Goal: Task Accomplishment & Management: Use online tool/utility

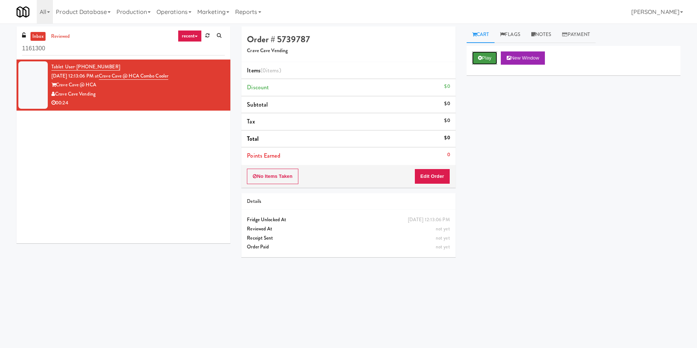
drag, startPoint x: 490, startPoint y: 56, endPoint x: 488, endPoint y: 62, distance: 6.4
click at [491, 55] on button "Play" at bounding box center [484, 57] width 25 height 13
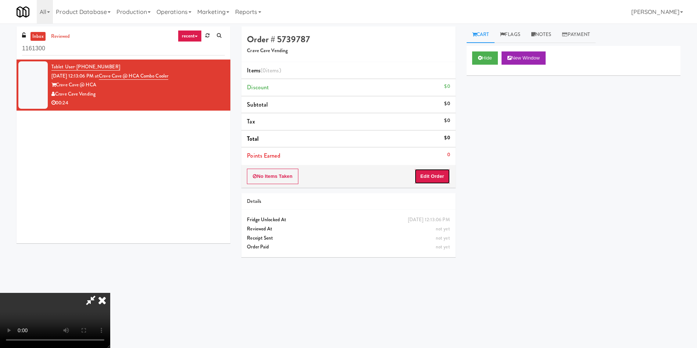
click at [441, 176] on button "Edit Order" at bounding box center [432, 176] width 36 height 15
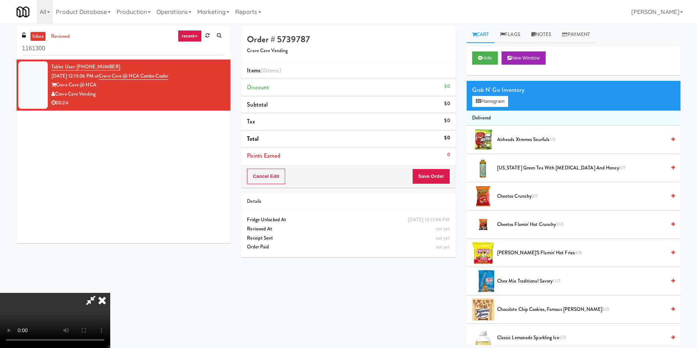
click at [110, 293] on video at bounding box center [55, 320] width 110 height 55
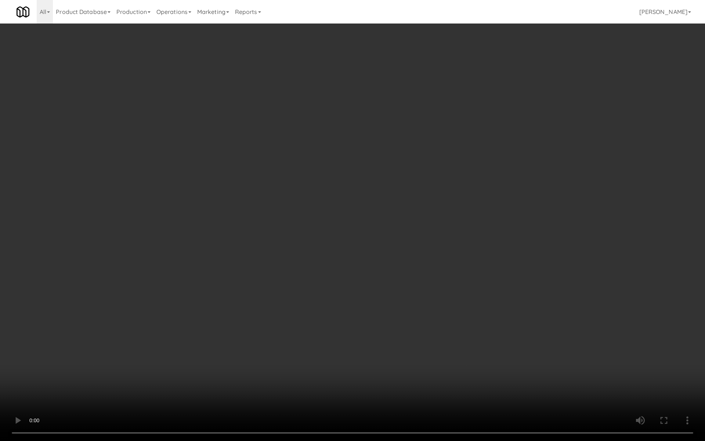
drag, startPoint x: 400, startPoint y: 255, endPoint x: 585, endPoint y: 248, distance: 185.2
click at [585, 248] on video at bounding box center [352, 220] width 705 height 441
click at [386, 232] on video at bounding box center [352, 220] width 705 height 441
click at [407, 205] on video at bounding box center [352, 220] width 705 height 441
click at [394, 226] on video at bounding box center [352, 220] width 705 height 441
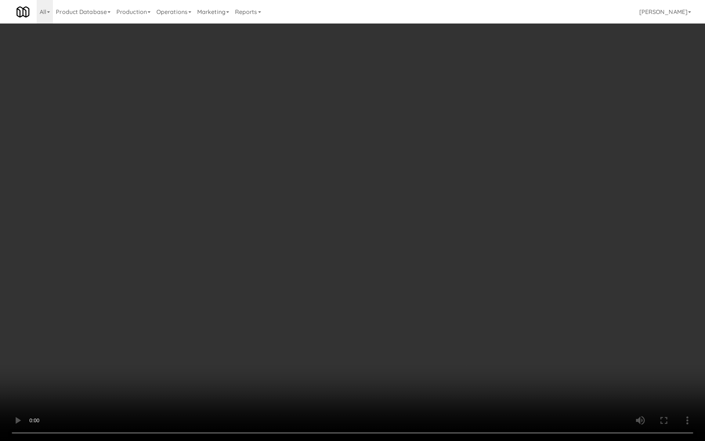
click at [394, 226] on video at bounding box center [352, 220] width 705 height 441
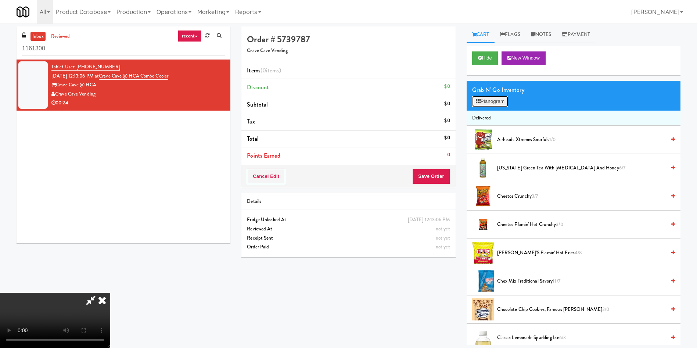
click at [490, 106] on button "Planogram" at bounding box center [490, 101] width 36 height 11
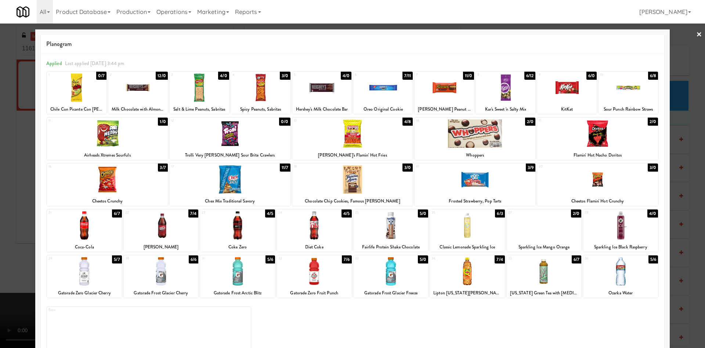
click at [10, 122] on div at bounding box center [352, 174] width 705 height 348
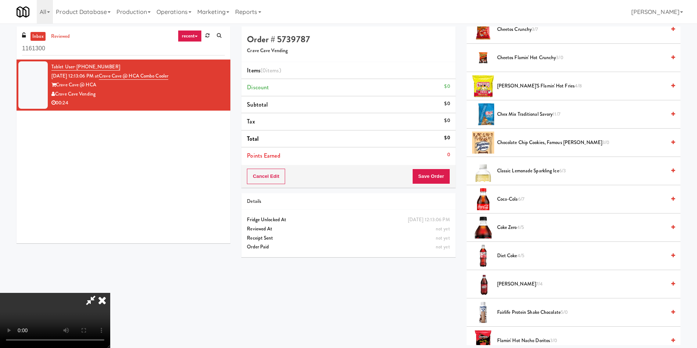
scroll to position [166, 0]
click at [52, 293] on video at bounding box center [55, 320] width 110 height 55
click at [110, 293] on icon at bounding box center [102, 300] width 16 height 15
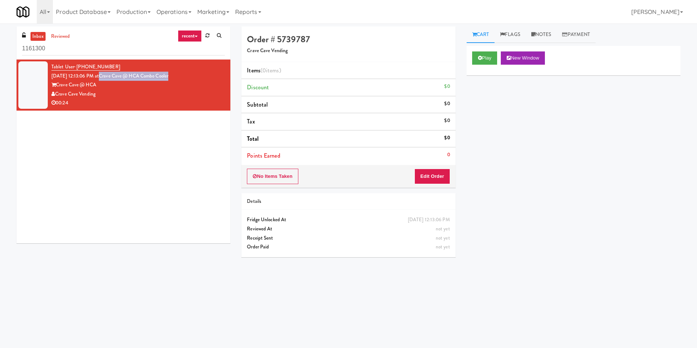
drag, startPoint x: 188, startPoint y: 77, endPoint x: 109, endPoint y: 75, distance: 79.0
click at [109, 75] on div "Tablet User · (956) 451-8764 [DATE] 12:13:06 PM at [GEOGRAPHIC_DATA] @ HCA Comb…" at bounding box center [137, 84] width 173 height 45
copy link "Crave Cave @ HCA Combo Cooler"
click at [187, 11] on link "Operations" at bounding box center [173, 12] width 41 height 24
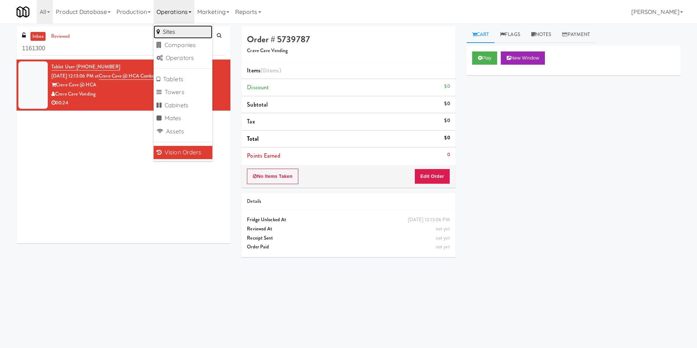
click at [194, 32] on link "Sites" at bounding box center [182, 31] width 59 height 13
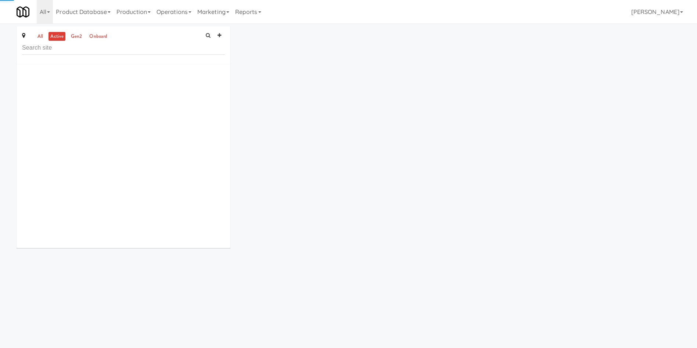
click at [134, 50] on input "text" at bounding box center [123, 48] width 203 height 14
type input "Crave Cave @ HCA Combo Cooler"
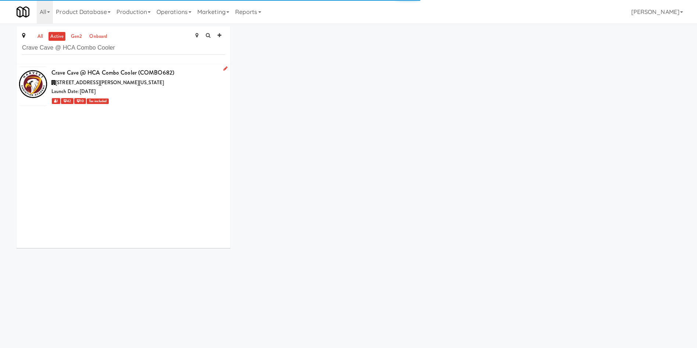
click at [135, 93] on div "Launch Date: [DATE]" at bounding box center [137, 91] width 173 height 9
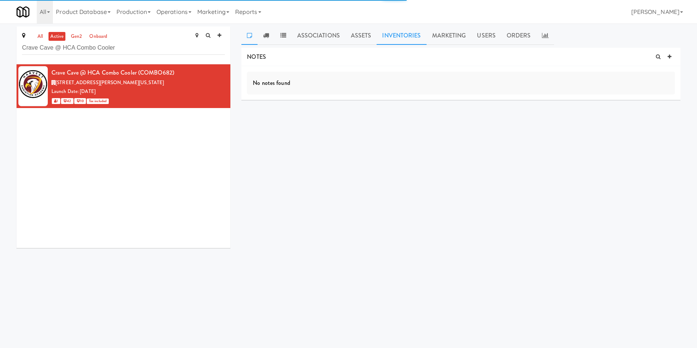
click at [398, 35] on link "Inventories" at bounding box center [401, 35] width 50 height 18
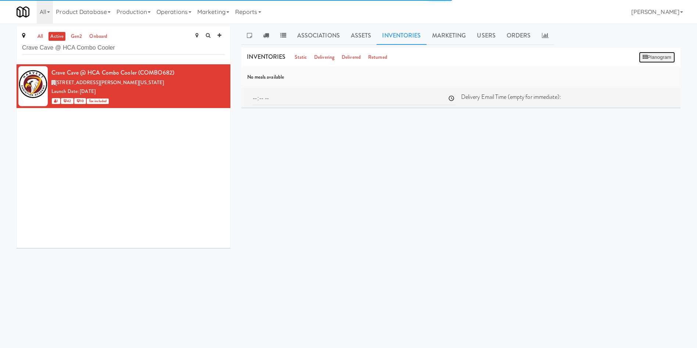
click at [644, 61] on button "Planogram" at bounding box center [657, 57] width 36 height 11
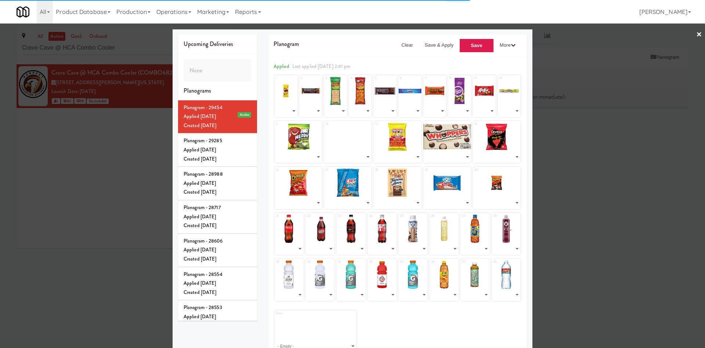
select select "number:268683"
select select "number:293932"
select select "number:294640"
select select "number:293050"
select select "number:293051"
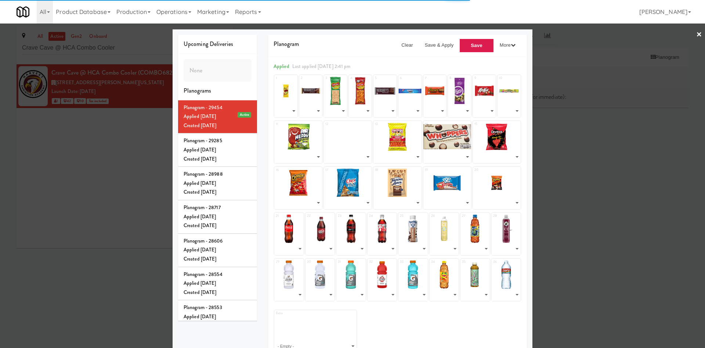
select select "number:268714"
select select "number:293049"
select select "number:268712"
select select "number:292117"
select select "number:288208"
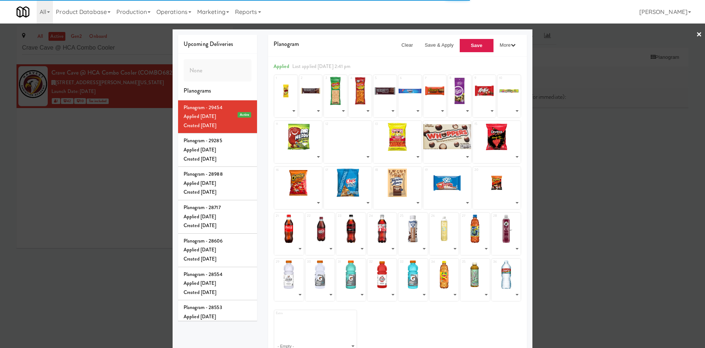
select select "number:296136"
select select "number:298253"
select select "number:268707"
select select "number:297598"
select select "number:297597"
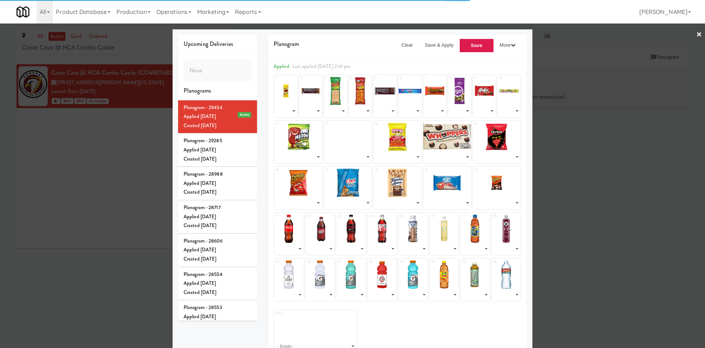
select select "number:276618"
select select "number:280478"
select select "number:290326"
select select "number:268711"
select select "number:297596"
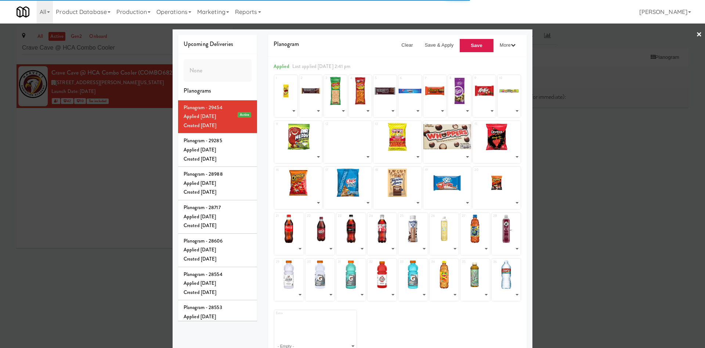
select select "number:268699"
select select "number:268697"
select select "number:268693"
select select "number:268692"
select select "number:293931"
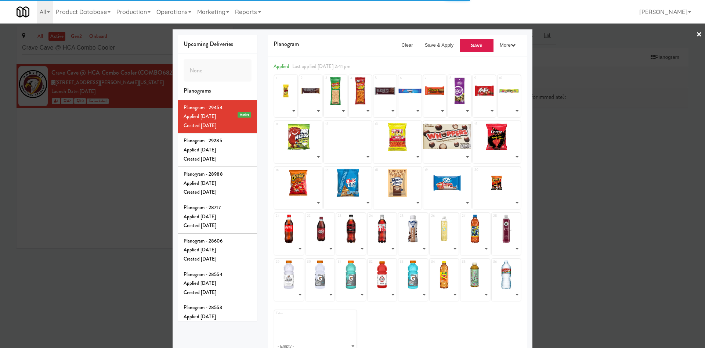
select select "number:281404"
select select "number:298252"
select select "number:293930"
select select "number:278702"
select select "number:282933"
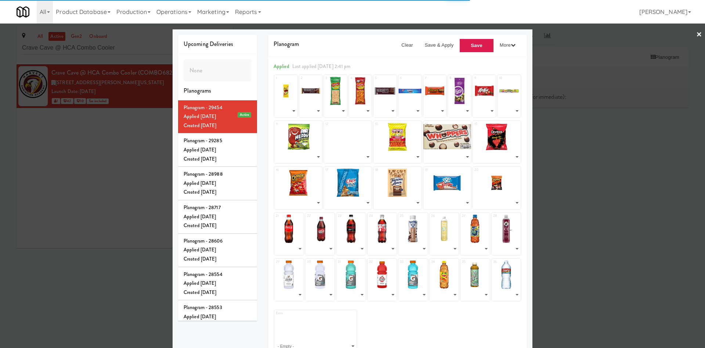
select select "number:276611"
select select "number:268689"
select select "number:294637"
select select "number:276616"
select select "number:268685"
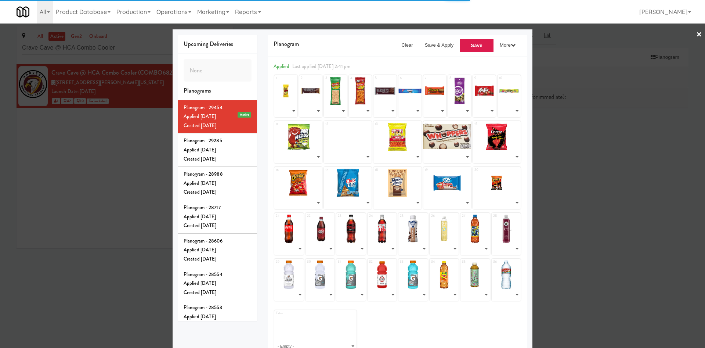
select select "number:276610"
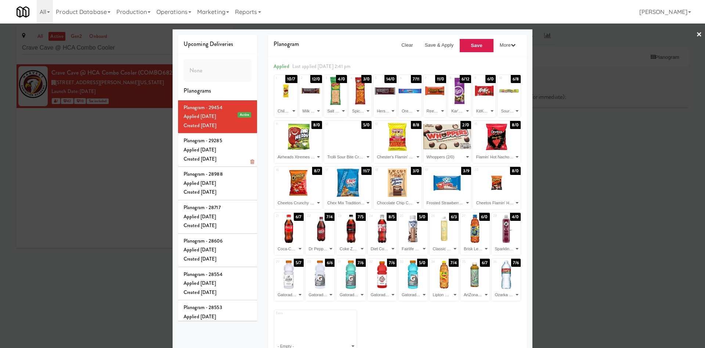
click at [241, 160] on li "Planogram - 29285 Applied [DATE] Created [DATE]" at bounding box center [217, 149] width 79 height 33
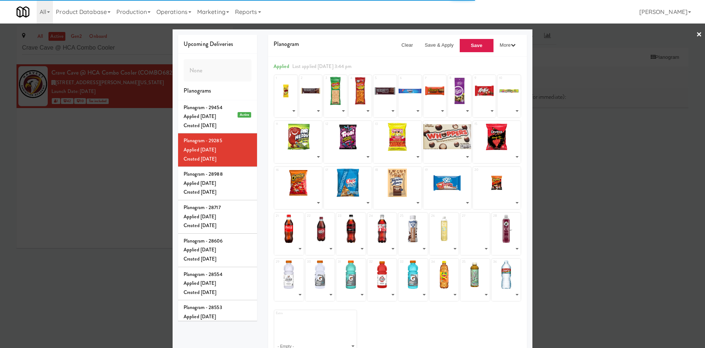
select select "number:268683"
select select "number:293932"
select select "number:294640"
select select "number:293050"
select select "number:293051"
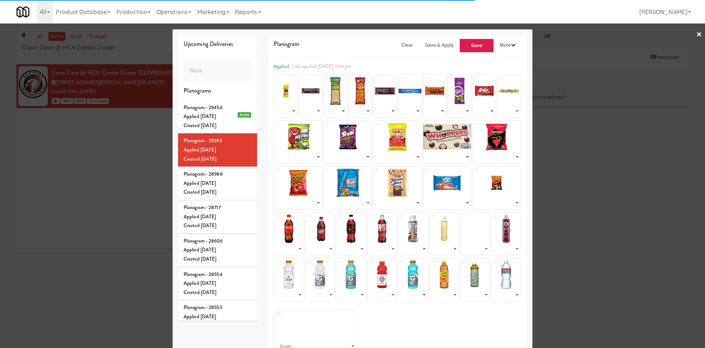
select select "number:268714"
select select "number:293049"
select select "number:268712"
select select "number:292117"
select select "number:288208"
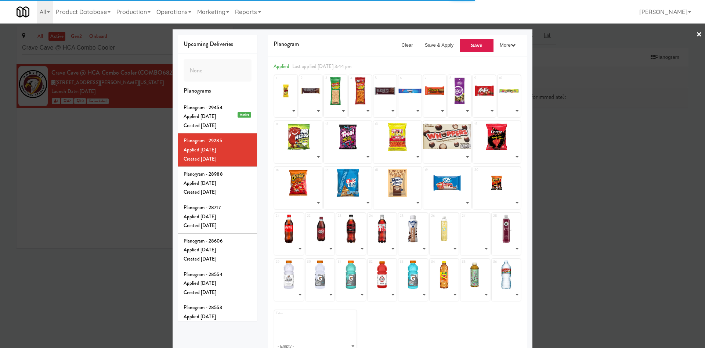
select select "number:296136"
select select "number:297599"
select select "number:268707"
select select "number:297598"
select select "number:297597"
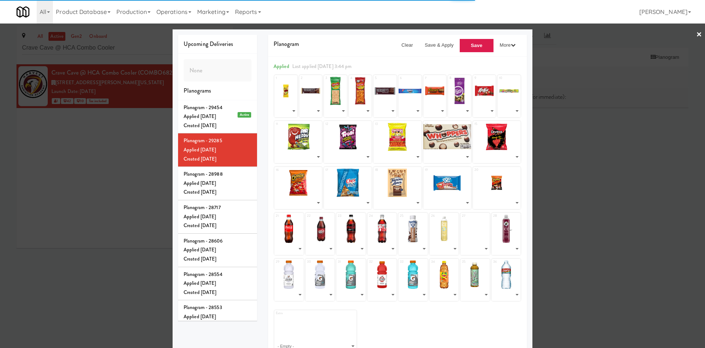
select select "number:276618"
select select "number:280478"
select select "number:290326"
select select "number:268711"
select select "number:297596"
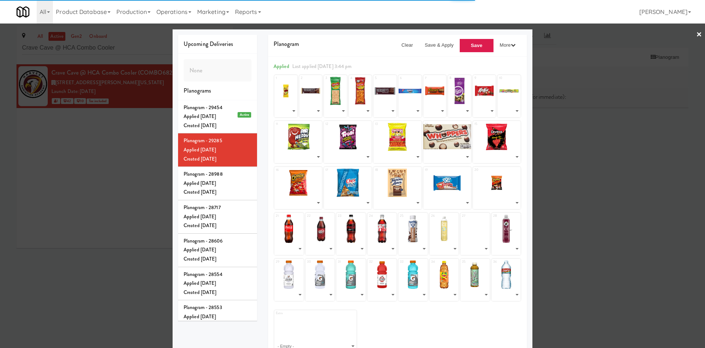
select select "number:268699"
select select "number:268697"
select select "number:268693"
select select "number:268692"
select select "number:293931"
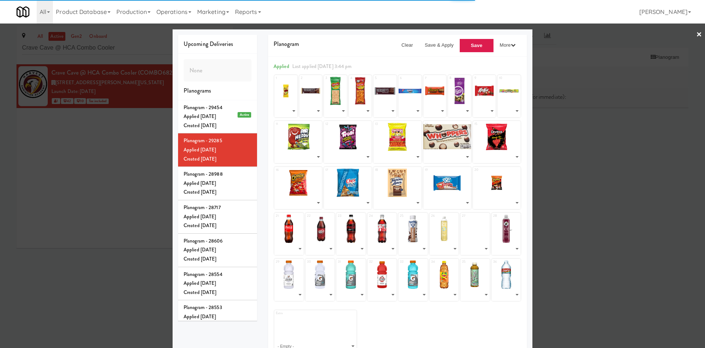
select select "number:281404"
select select "number:294638"
select select "number:293930"
select select "number:278702"
select select "number:282933"
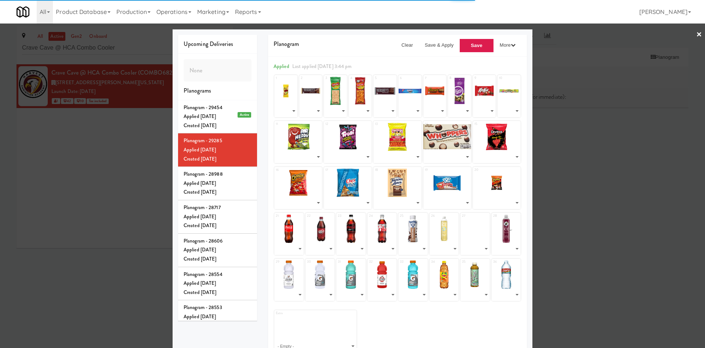
select select "number:276611"
select select "number:268689"
select select "number:294637"
select select "number:276616"
select select "number:268685"
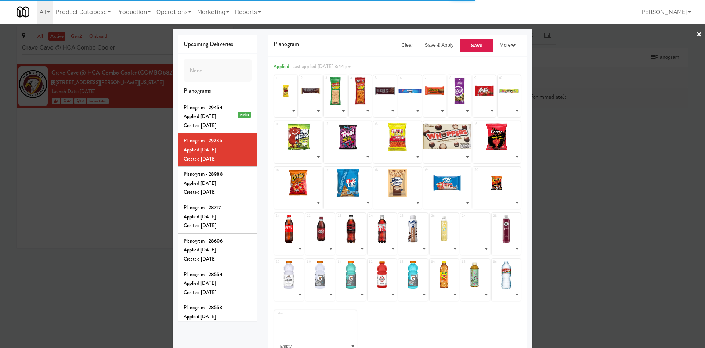
select select "number:276610"
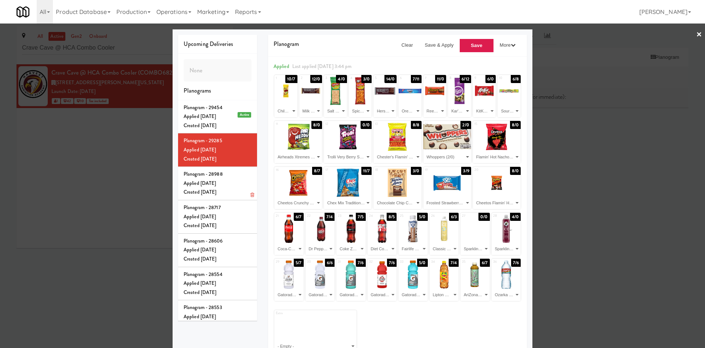
click at [238, 179] on div "Planogram - 28988" at bounding box center [218, 174] width 68 height 9
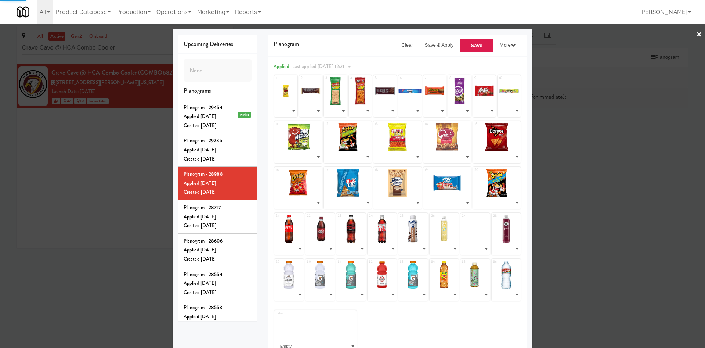
select select "number:268683"
select select "number:293932"
select select "number:294640"
select select "number:293050"
select select "number:293051"
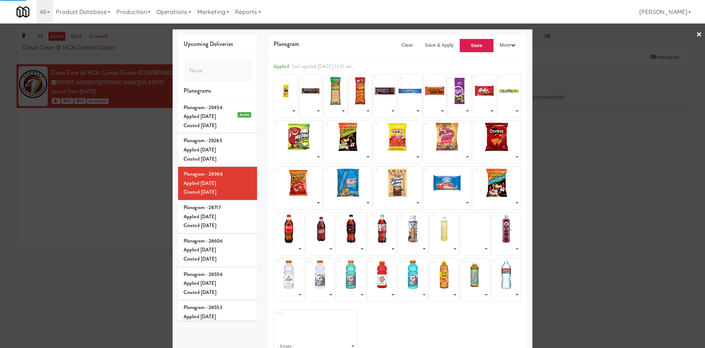
select select "number:268714"
select select "number:293049"
select select "number:268712"
select select "number:292117"
select select "number:288208"
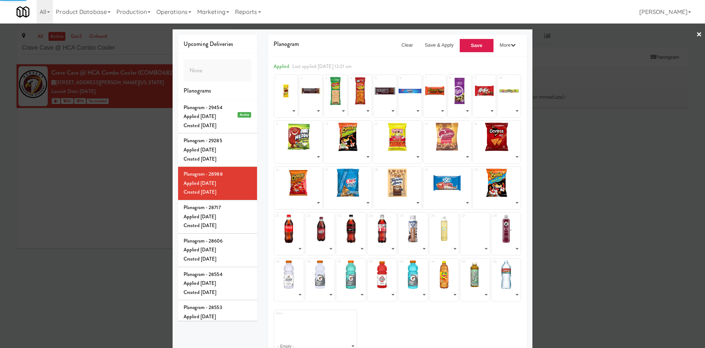
select select "number:296136"
select select "number:294202"
select select "number:268707"
select select "number:276614"
select select "number:268705"
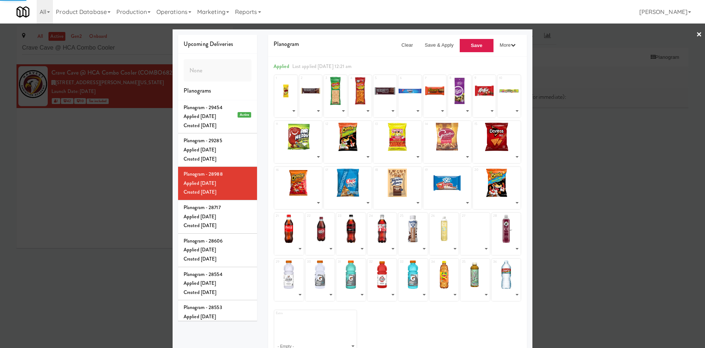
select select "number:276618"
select select "number:280478"
select select "number:290326"
select select "number:268711"
select select "number:290993"
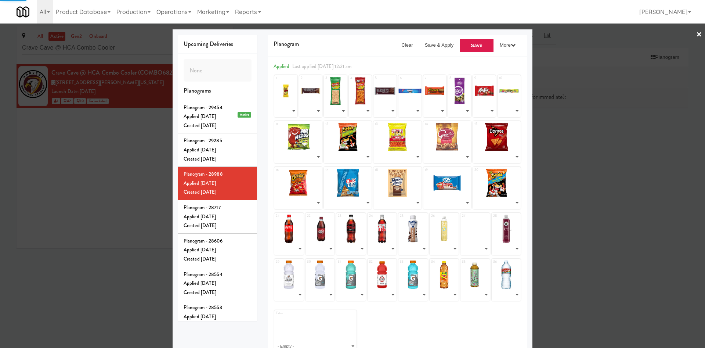
select select "number:268699"
select select "number:268697"
select select "number:268693"
select select "number:268692"
select select "number:293931"
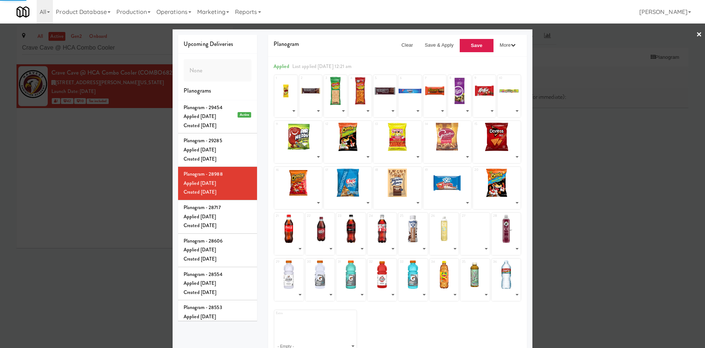
select select "number:281404"
select select "number:294638"
select select "number:293930"
select select "number:278702"
select select "number:282933"
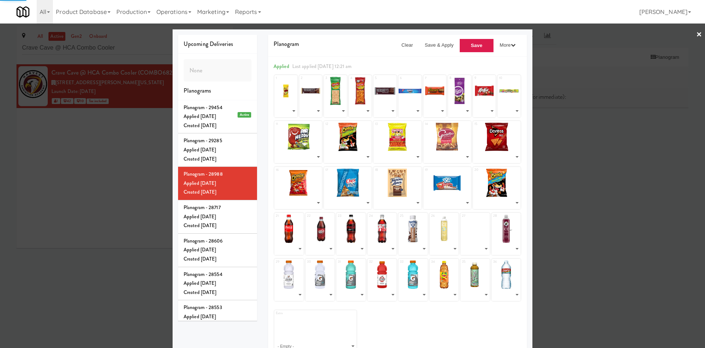
select select "number:276611"
select select "number:268689"
select select "number:294637"
select select "number:276616"
select select "number:268685"
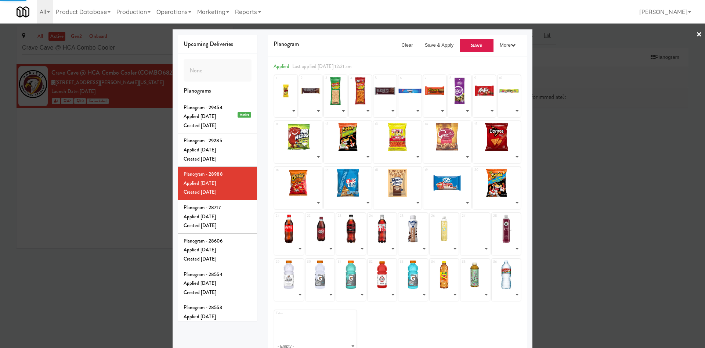
select select "number:276610"
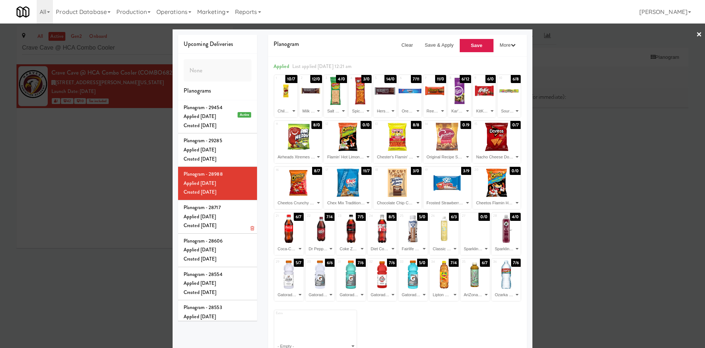
click at [239, 212] on div "Planogram - 28717" at bounding box center [218, 207] width 68 height 9
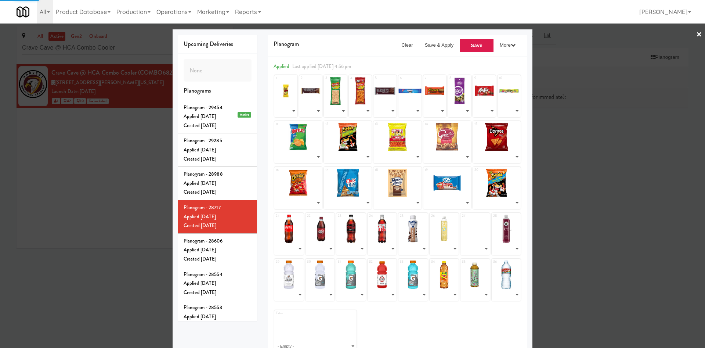
select select "number:268683"
select select "number:293932"
select select "number:294640"
select select "number:293050"
select select "number:293051"
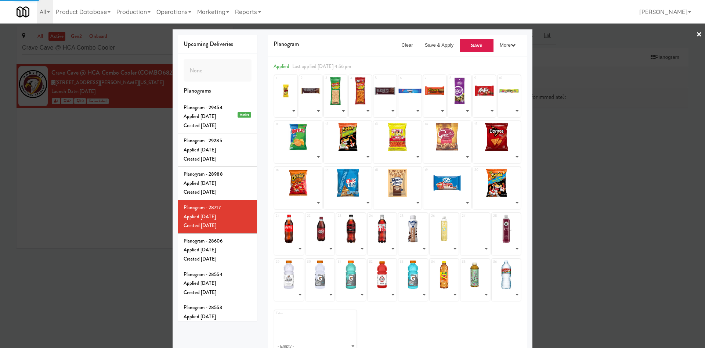
select select "number:268714"
select select "number:293049"
select select "number:268712"
select select "number:292117"
select select "number:288208"
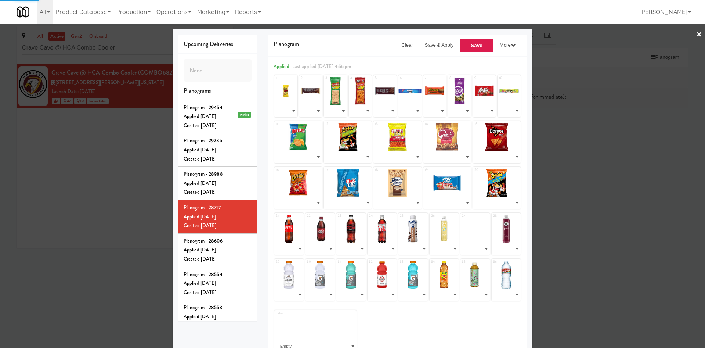
select select "number:294639"
select select "number:294202"
select select "number:268707"
select select "number:276614"
select select "number:268705"
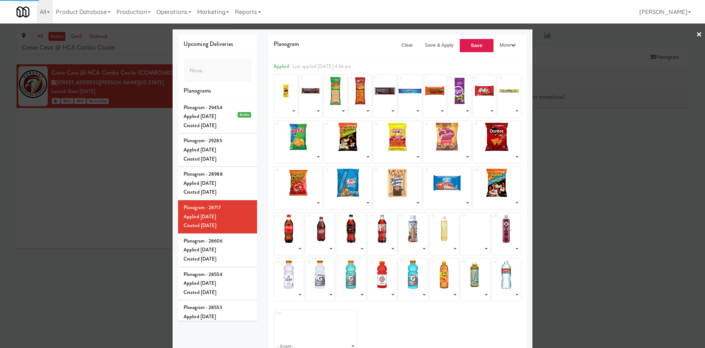
select select "number:276618"
select select "number:280478"
select select "number:290326"
select select "number:268711"
select select "number:290993"
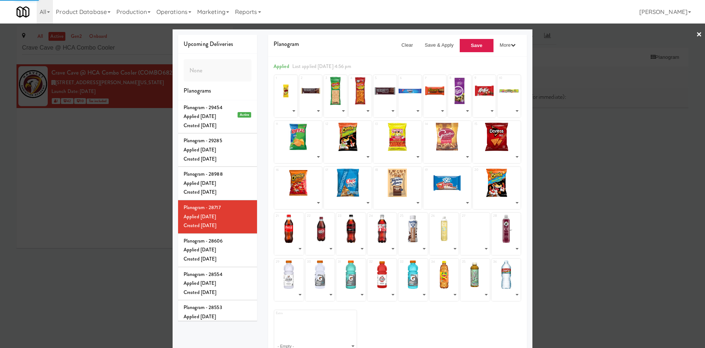
select select "number:268699"
select select "number:268697"
select select "number:268693"
select select "number:268692"
select select "number:293931"
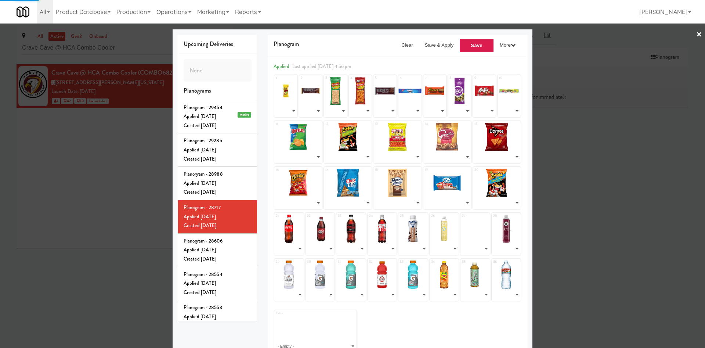
select select "number:281404"
select select "number:294638"
select select "number:293930"
select select "number:278702"
select select "number:282933"
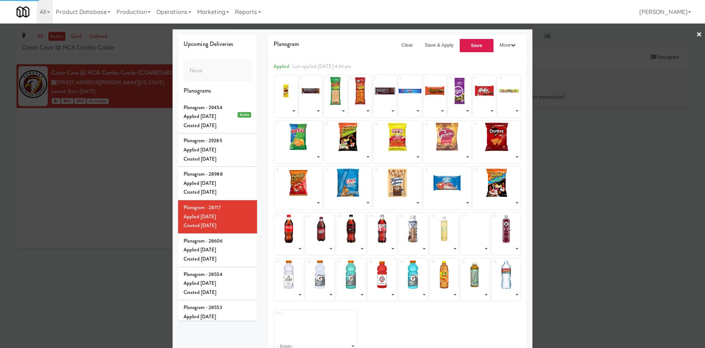
select select "number:276611"
select select "number:268689"
select select "number:294637"
select select "number:276616"
select select "number:268685"
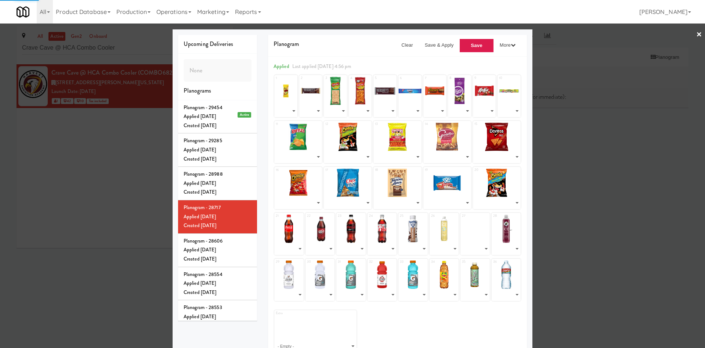
select select "number:276610"
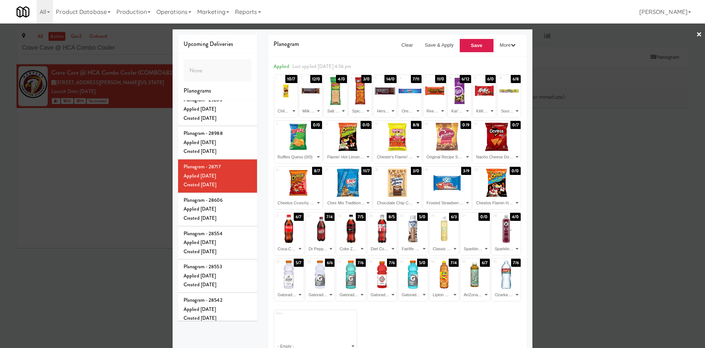
scroll to position [55, 0]
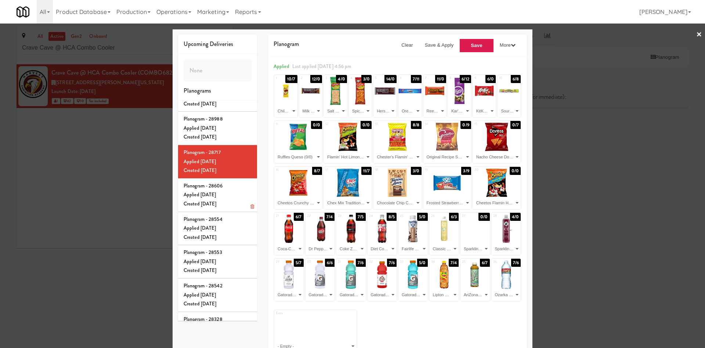
click at [242, 195] on li "Planogram - 28606 Applied [DATE] Created [DATE]" at bounding box center [217, 194] width 79 height 33
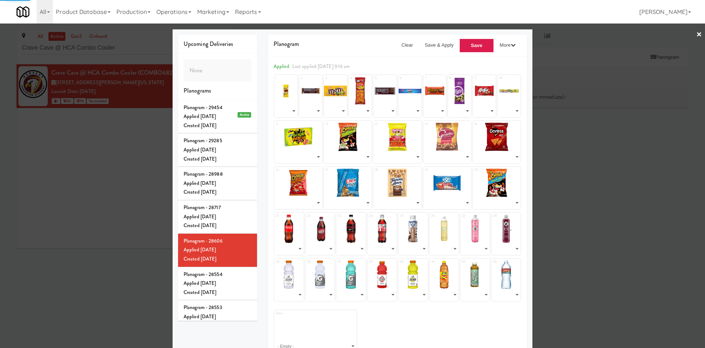
select select "number:268683"
select select "number:293932"
select select "number:268717"
select select "number:293050"
select select "number:293051"
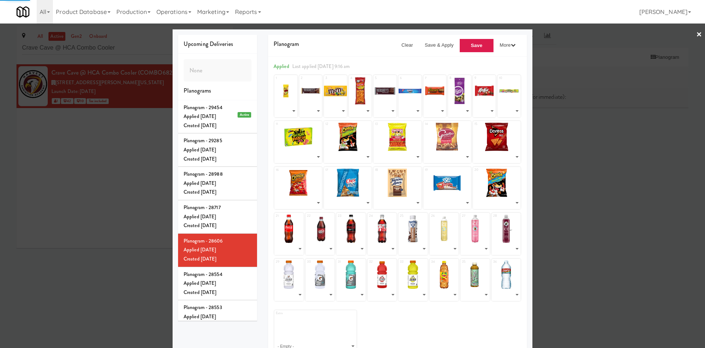
select select "number:268714"
select select "number:293049"
select select "number:268712"
select select "number:292117"
select select "number:288208"
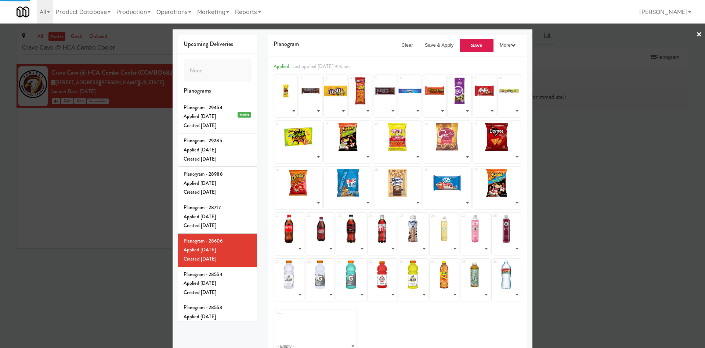
select select "number:293048"
select select "number:294202"
select select "number:268707"
select select "number:276614"
select select "number:268705"
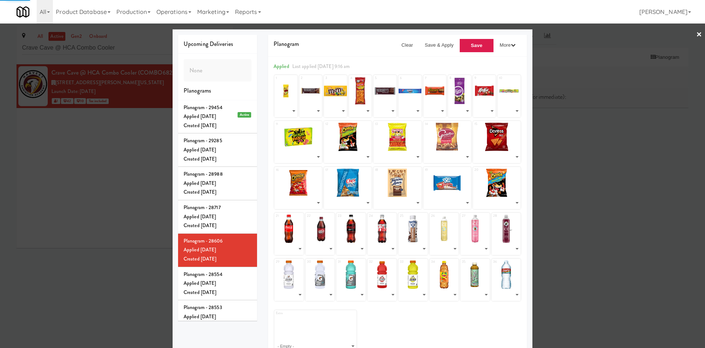
select select "number:276618"
select select "number:280478"
select select "number:290326"
select select "number:268711"
select select "number:290993"
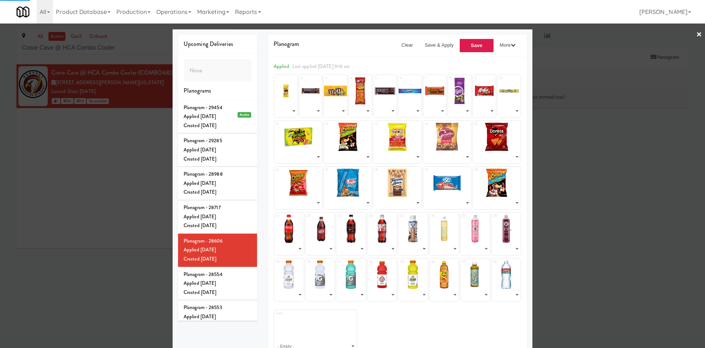
select select "number:268699"
select select "number:268697"
select select "number:268693"
select select "number:268692"
select select "number:293931"
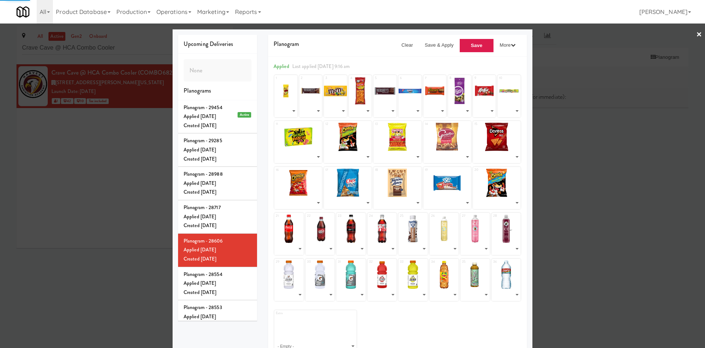
select select "number:281404"
select select "number:292113"
select select "number:293930"
select select "number:278702"
select select "number:282933"
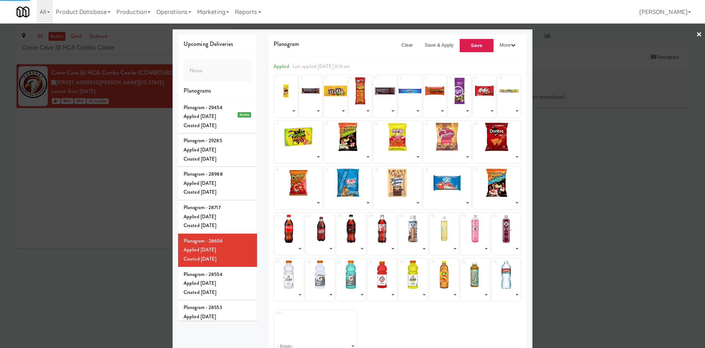
select select "number:276611"
select select "number:268689"
select select "number:268691"
select select "number:276616"
select select "number:268685"
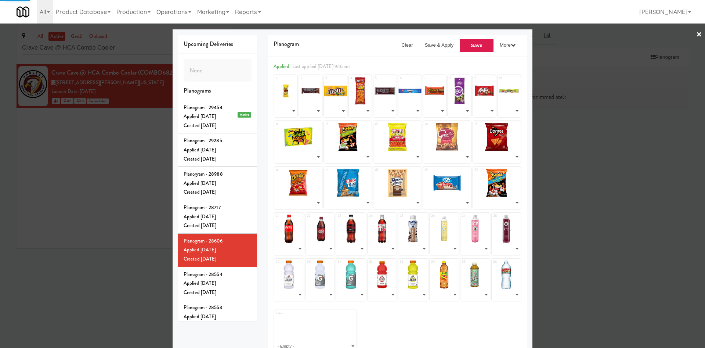
select select "number:276610"
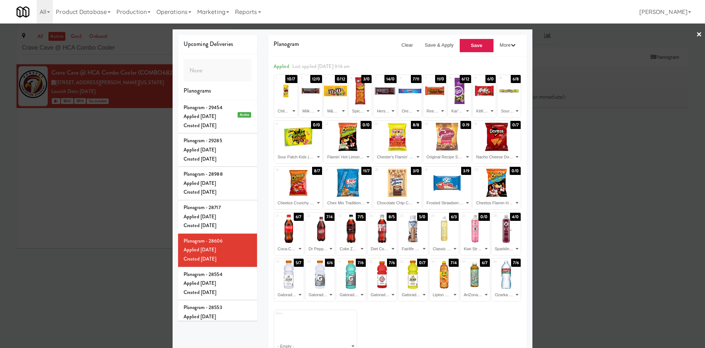
scroll to position [55, 0]
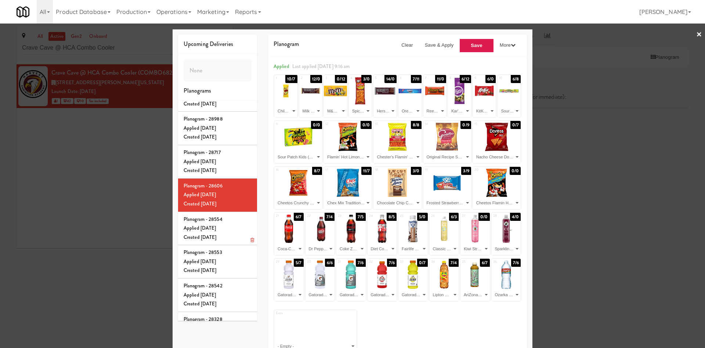
click at [241, 227] on li "Planogram - 28554 Applied [DATE] Created [DATE]" at bounding box center [217, 228] width 79 height 33
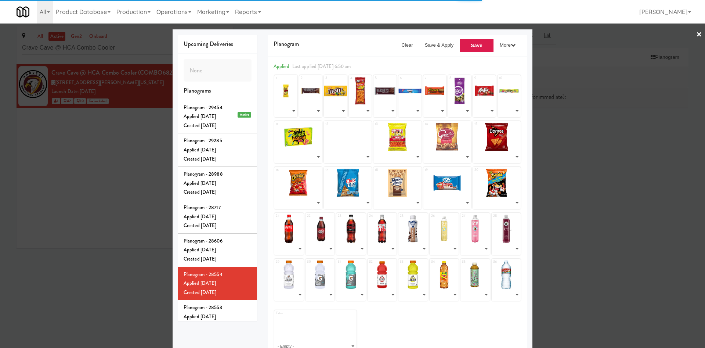
select select "number:268683"
select select "number:293932"
select select "number:268717"
select select "number:293050"
select select "number:293051"
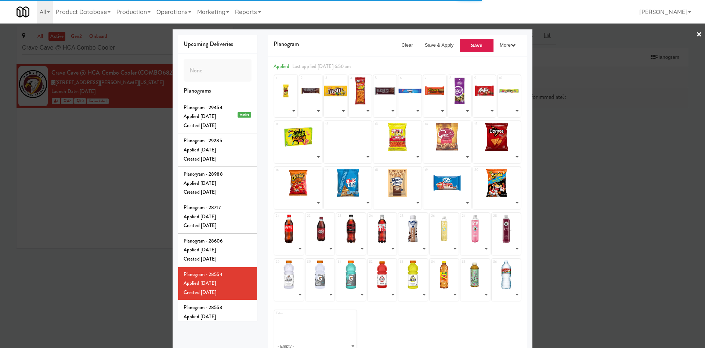
select select "number:268714"
select select "number:293049"
select select "number:268712"
select select "number:292117"
select select "number:288208"
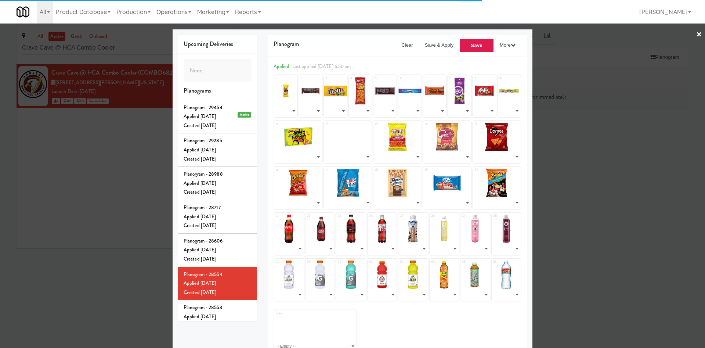
select select "number:293048"
select select "number:293985"
select select "number:268707"
select select "number:276614"
select select "number:268705"
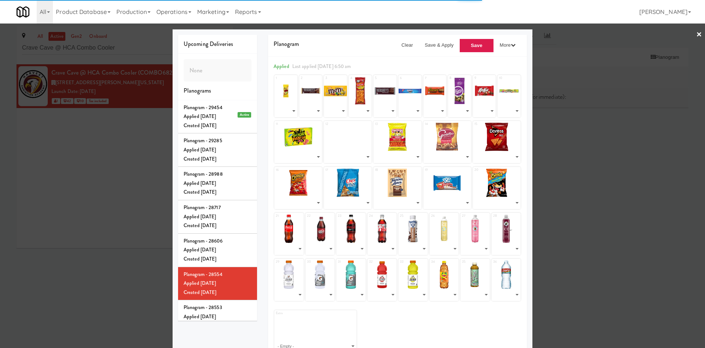
select select "number:276618"
select select "number:280478"
select select "number:290326"
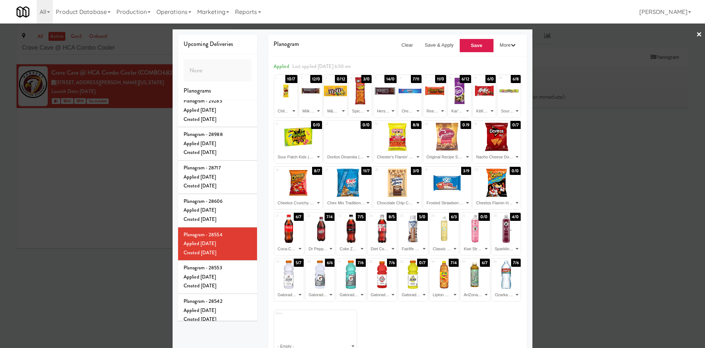
scroll to position [33, 0]
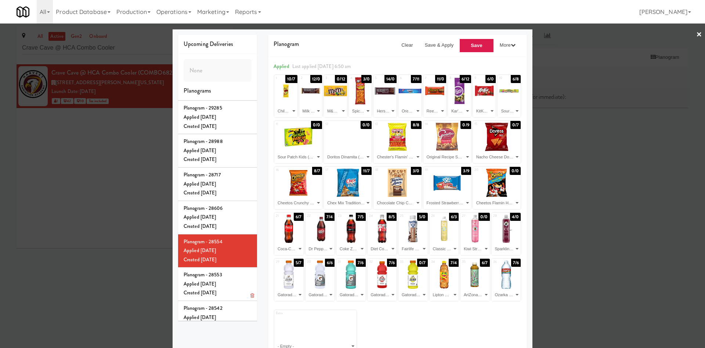
click at [235, 279] on div "Planogram - 28553" at bounding box center [218, 274] width 68 height 9
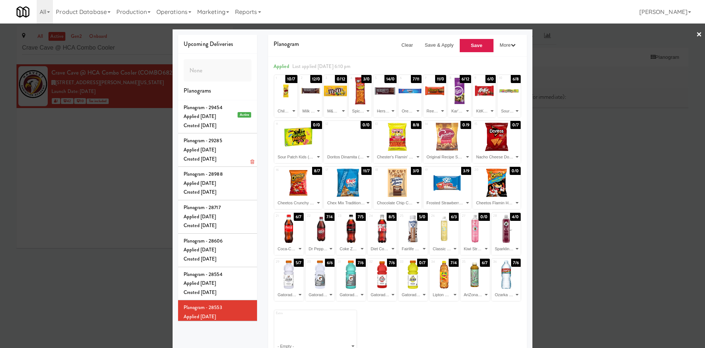
click at [236, 145] on div "Planogram - 29285" at bounding box center [218, 140] width 68 height 9
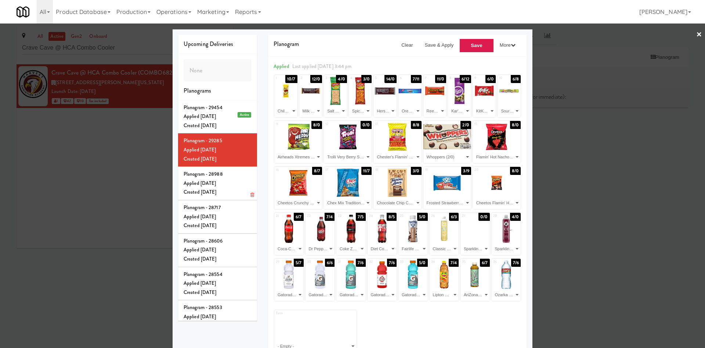
click at [242, 187] on li "Planogram - 28988 Applied [DATE] Created [DATE]" at bounding box center [217, 183] width 79 height 33
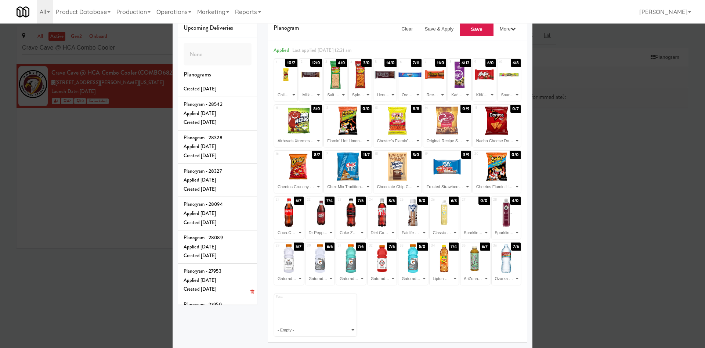
scroll to position [275, 0]
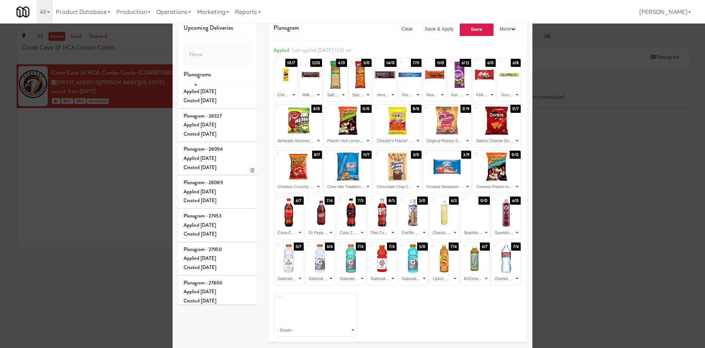
click at [233, 154] on div "Planogram - 28094" at bounding box center [218, 149] width 68 height 9
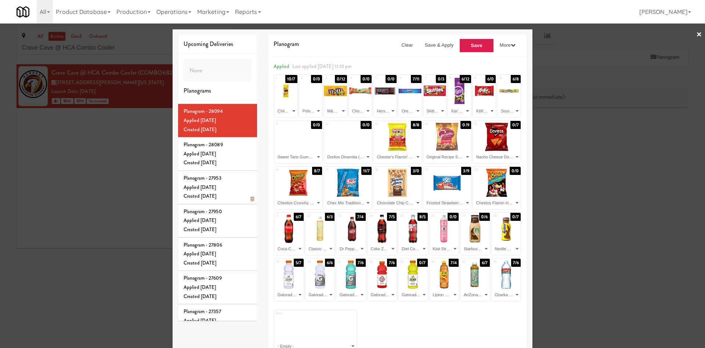
scroll to position [312, 0]
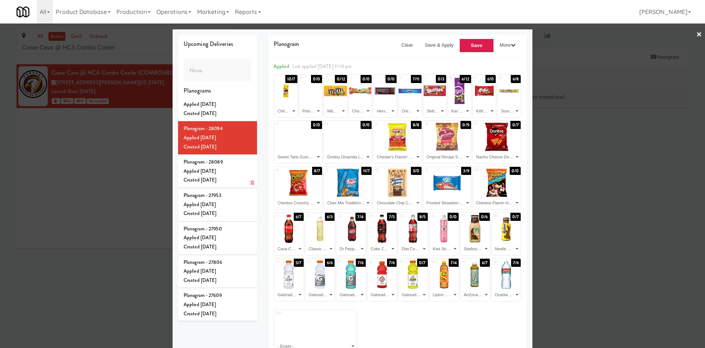
click at [236, 166] on div "Planogram - 28089" at bounding box center [218, 162] width 68 height 9
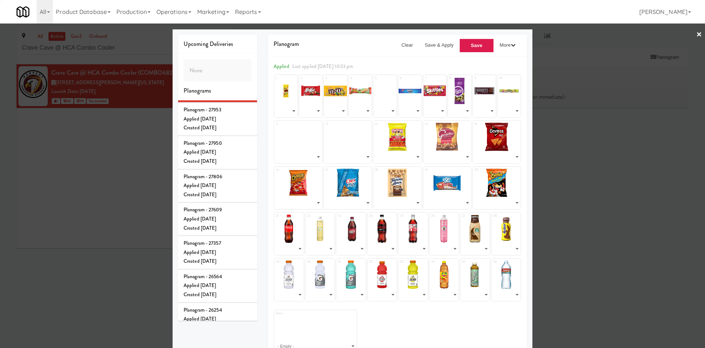
scroll to position [401, 0]
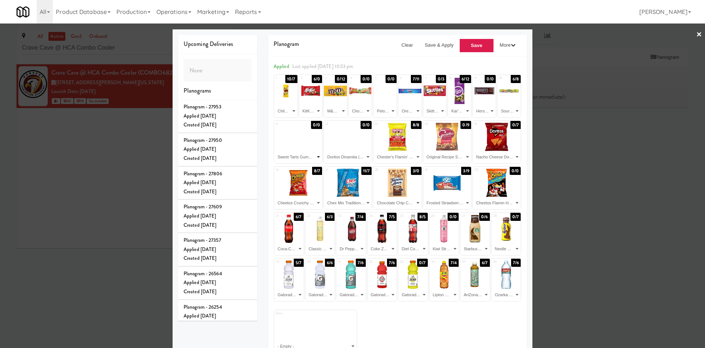
click at [313, 156] on select "- Empty - Airheads Xtremes Sourfuls (8/0) [US_STATE] Green Tea with [MEDICAL_DA…" at bounding box center [298, 157] width 46 height 12
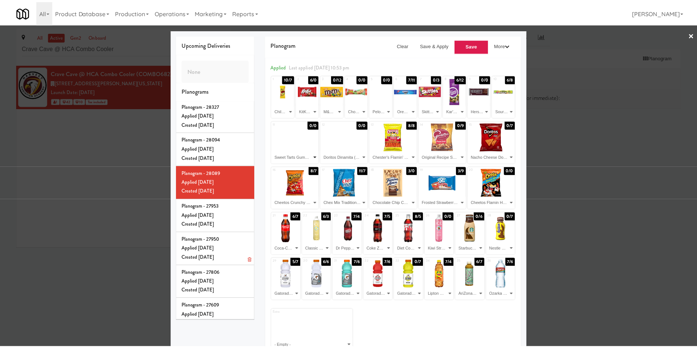
scroll to position [290, 0]
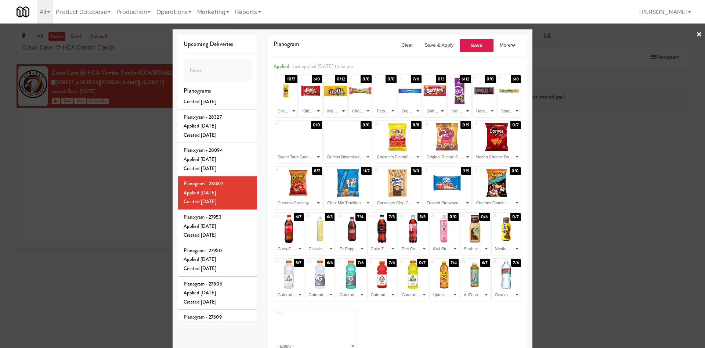
click at [92, 185] on div at bounding box center [352, 174] width 705 height 348
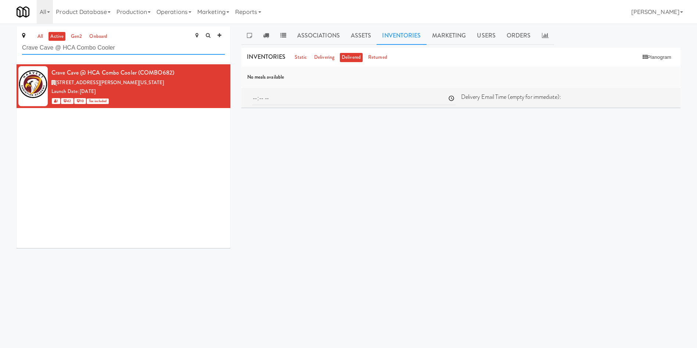
drag, startPoint x: 135, startPoint y: 50, endPoint x: 0, endPoint y: 26, distance: 136.8
click at [0, 26] on div "all active gen2 onboard Crave Cave @ HCA Combo Cooler Crave Cave @ HCA Combo Co…" at bounding box center [348, 139] width 697 height 227
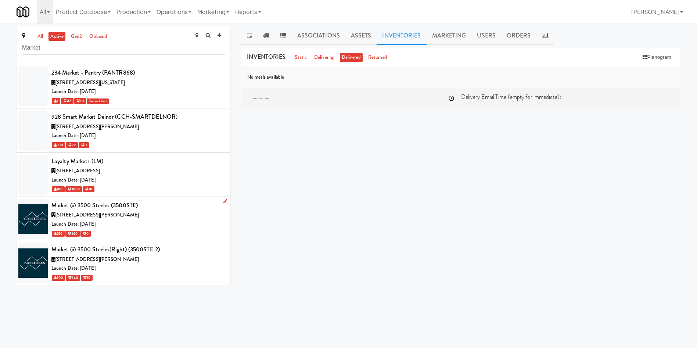
click at [148, 213] on div "[STREET_ADDRESS][PERSON_NAME]" at bounding box center [137, 214] width 173 height 9
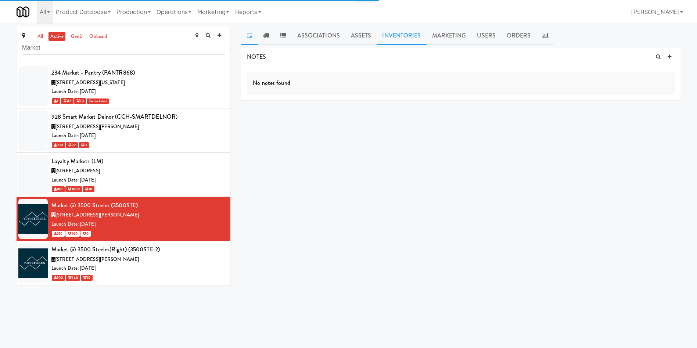
click at [403, 37] on link "Inventories" at bounding box center [401, 35] width 50 height 18
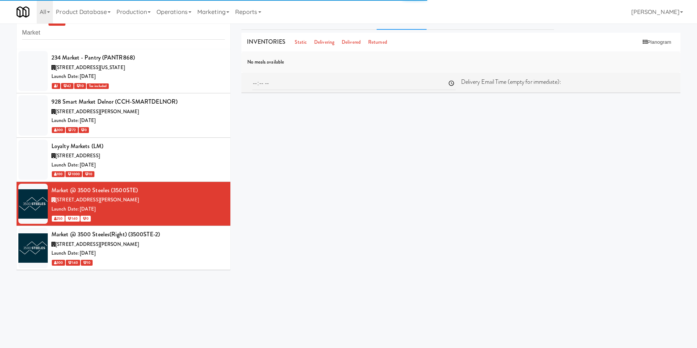
scroll to position [24, 0]
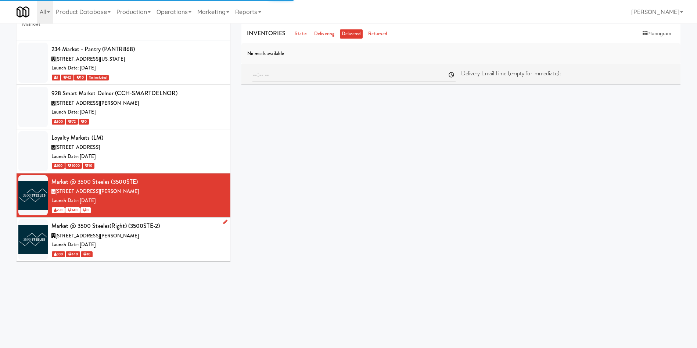
click at [166, 243] on div "Launch Date: [DATE]" at bounding box center [137, 244] width 173 height 9
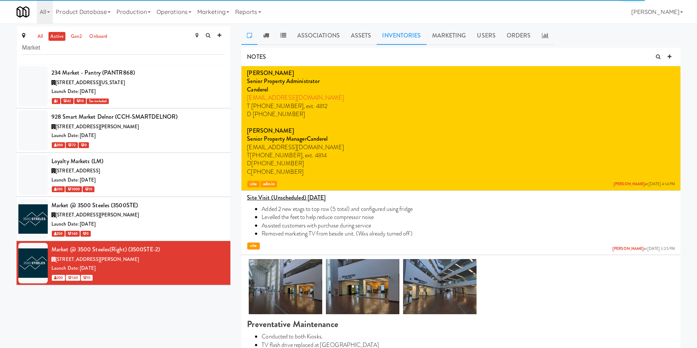
click at [413, 34] on link "Inventories" at bounding box center [401, 35] width 50 height 18
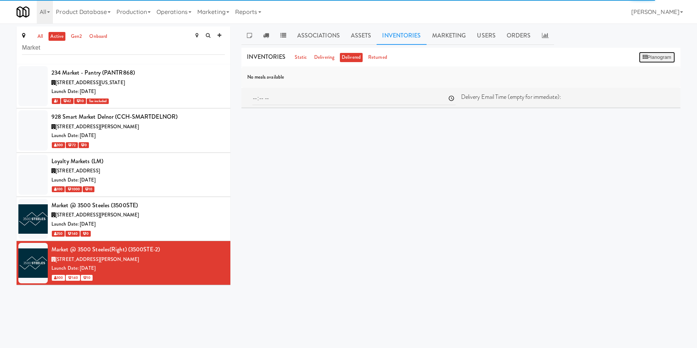
click at [659, 55] on button "Planogram" at bounding box center [657, 57] width 36 height 11
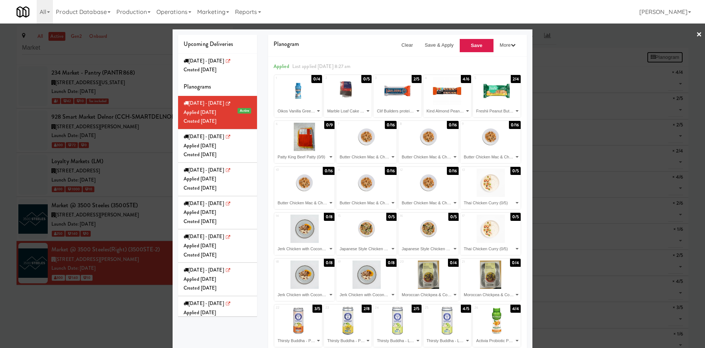
scroll to position [55, 0]
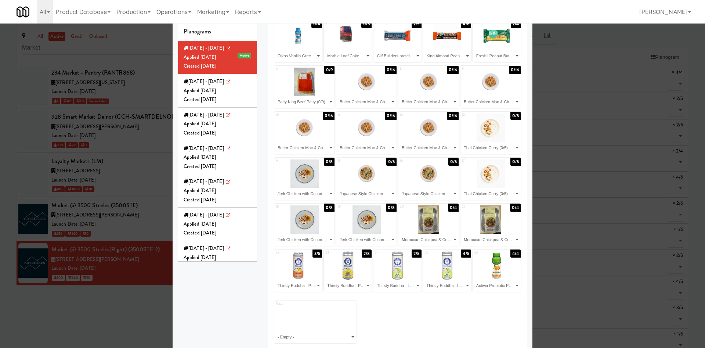
click at [110, 311] on div at bounding box center [352, 174] width 705 height 348
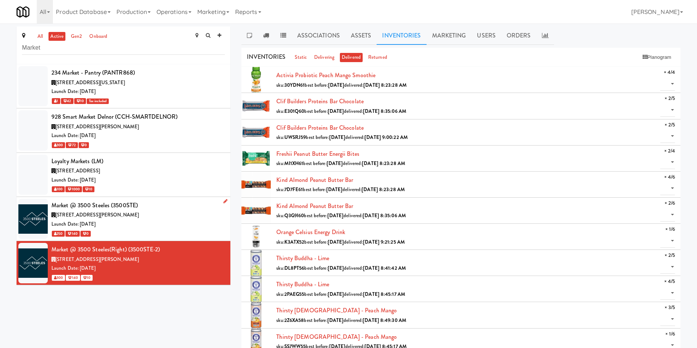
click at [148, 221] on div "Launch Date: [DATE]" at bounding box center [137, 224] width 173 height 9
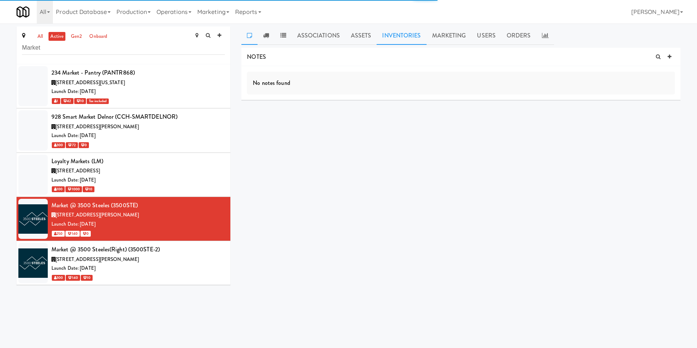
click at [411, 35] on link "Inventories" at bounding box center [401, 35] width 50 height 18
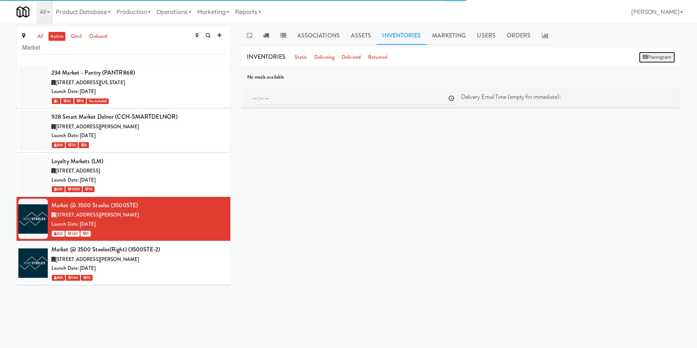
click at [655, 59] on button "Planogram" at bounding box center [657, 57] width 36 height 11
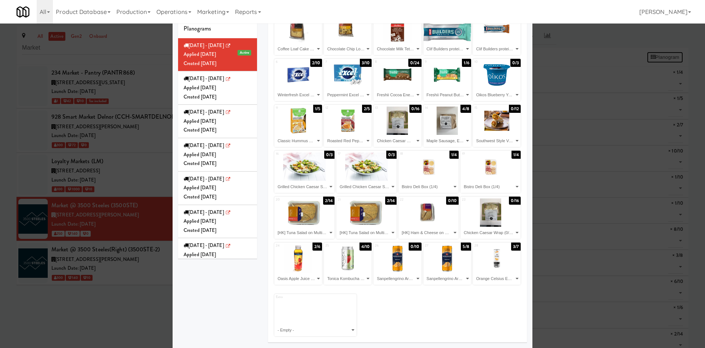
scroll to position [7, 0]
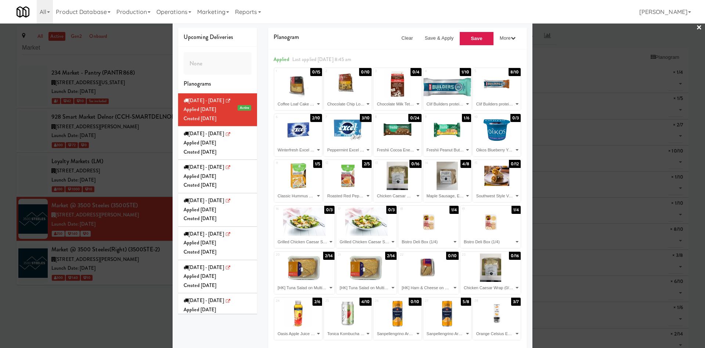
click at [533, 11] on div "All 325 Vending [URL][DOMAIN_NAME] 901 Smrt Mrkt [URL][DOMAIN_NAME] 9518002 [GE…" at bounding box center [353, 12] width 672 height 24
click at [95, 316] on div at bounding box center [352, 174] width 705 height 348
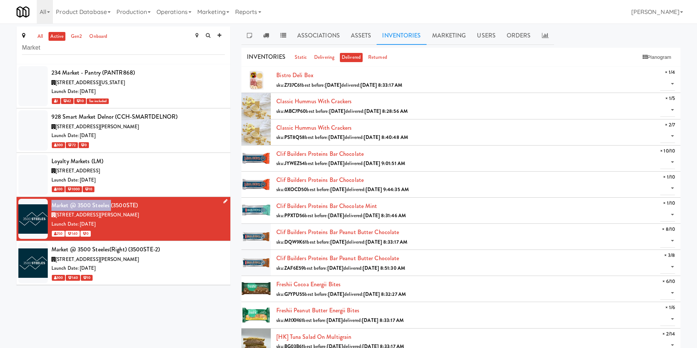
drag, startPoint x: 111, startPoint y: 206, endPoint x: 52, endPoint y: 206, distance: 58.8
click at [52, 206] on div "Market @ 3500 Steeles (3500STE)" at bounding box center [137, 205] width 173 height 11
copy div "Market @ 3500 Steeles"
click at [649, 58] on button "Planogram" at bounding box center [657, 57] width 36 height 11
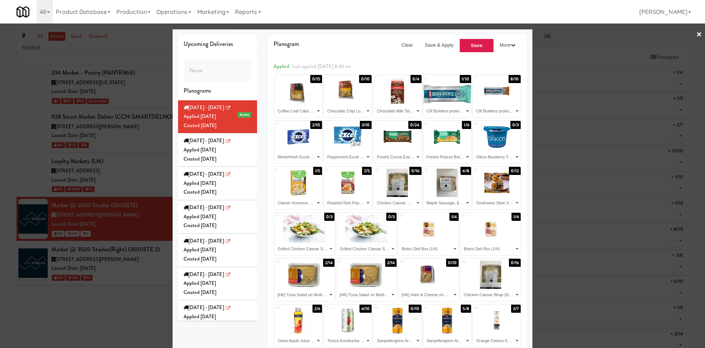
click at [111, 300] on div at bounding box center [352, 174] width 705 height 348
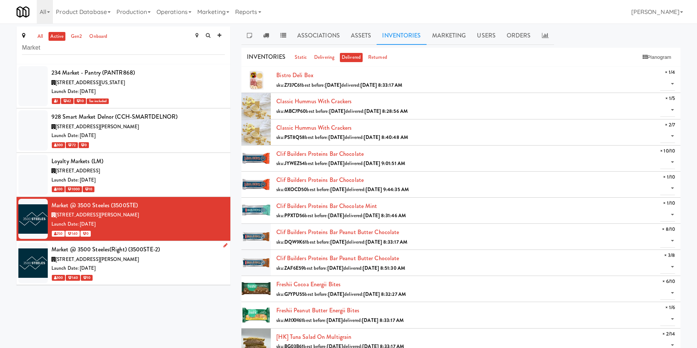
click at [130, 283] on li "Market @ 3500 Steeles(Right) (3500STE-2) [STREET_ADDRESS] Launch Date: [DATE] 3…" at bounding box center [124, 263] width 214 height 44
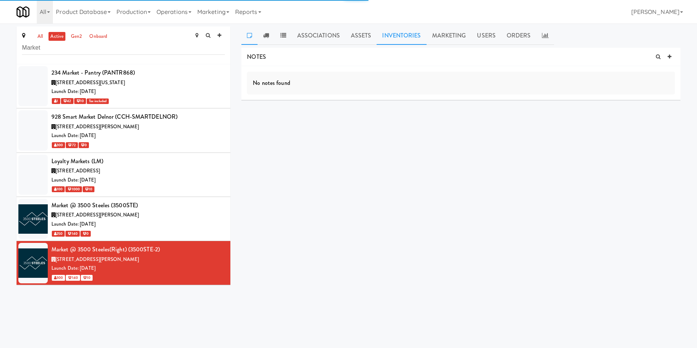
click at [409, 39] on link "Inventories" at bounding box center [401, 35] width 50 height 18
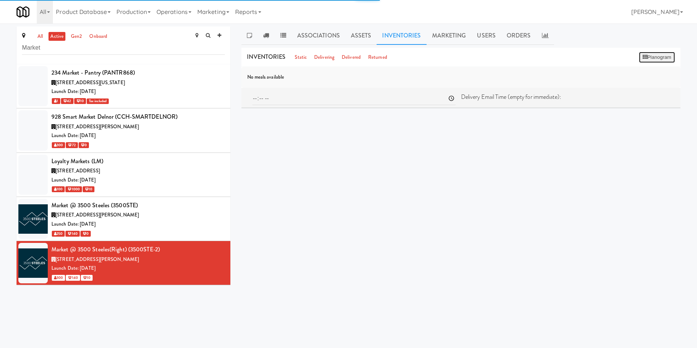
click at [640, 55] on button "Planogram" at bounding box center [657, 57] width 36 height 11
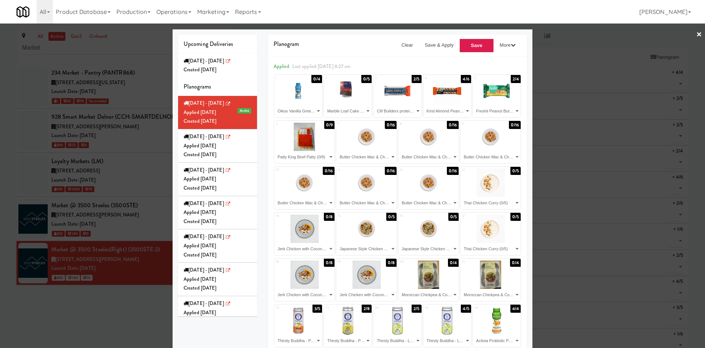
drag, startPoint x: 99, startPoint y: 306, endPoint x: 135, endPoint y: 250, distance: 66.8
click at [99, 306] on div at bounding box center [352, 174] width 705 height 348
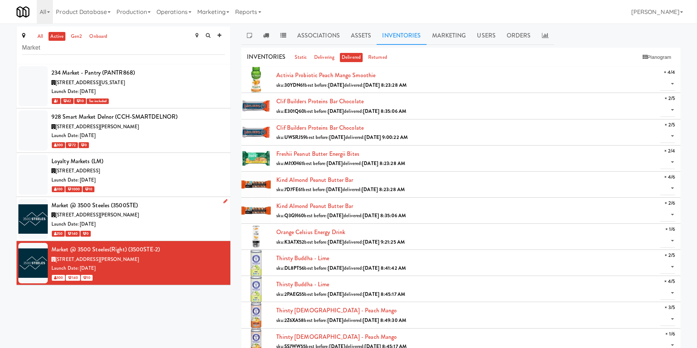
click at [150, 220] on div "Launch Date: [DATE]" at bounding box center [137, 224] width 173 height 9
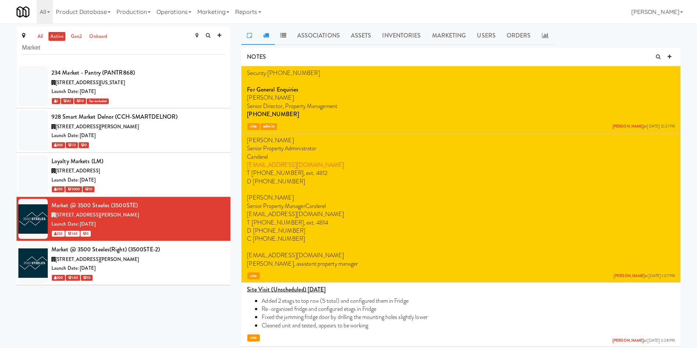
click at [264, 38] on icon at bounding box center [266, 35] width 6 height 6
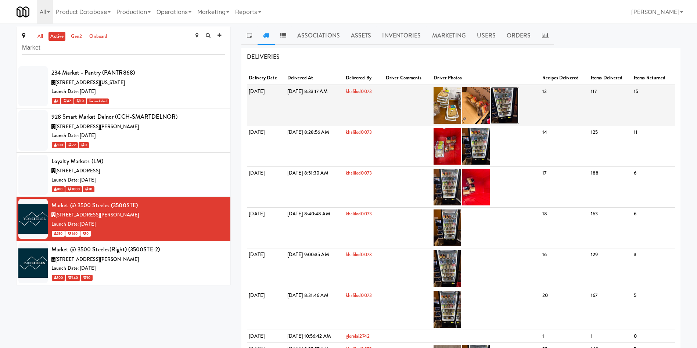
click at [518, 104] on img at bounding box center [505, 105] width 28 height 37
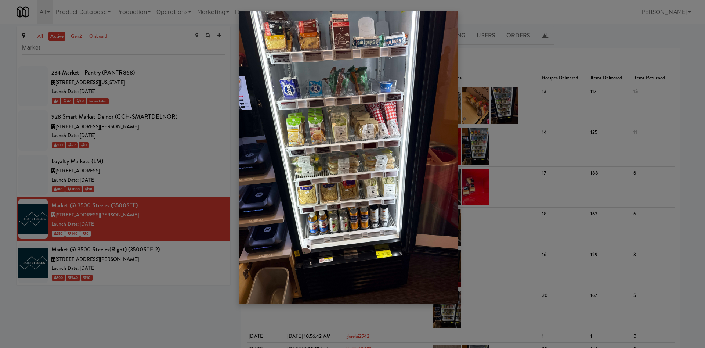
click at [181, 310] on div at bounding box center [352, 174] width 705 height 348
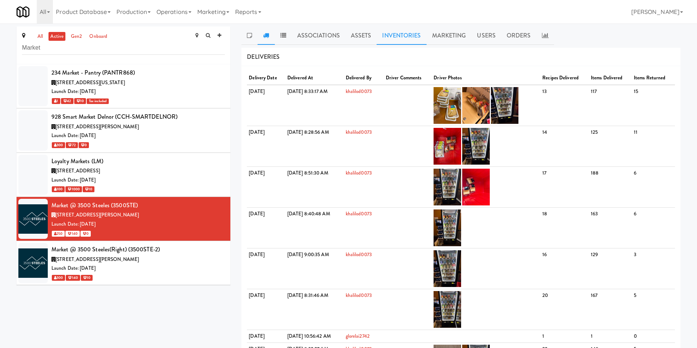
click at [399, 37] on link "Inventories" at bounding box center [401, 35] width 50 height 18
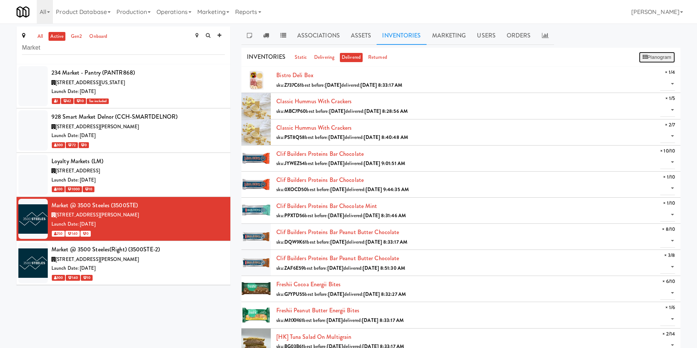
click at [651, 55] on button "Planogram" at bounding box center [657, 57] width 36 height 11
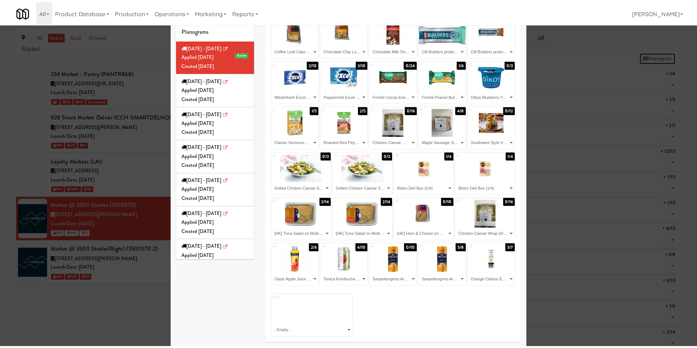
scroll to position [62, 0]
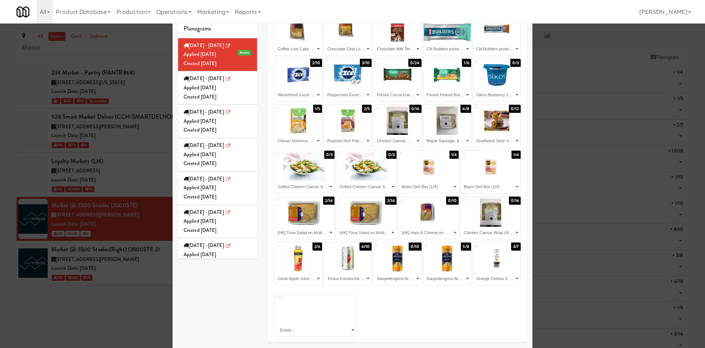
drag, startPoint x: 100, startPoint y: 318, endPoint x: 191, endPoint y: 283, distance: 98.3
click at [100, 317] on div at bounding box center [352, 174] width 705 height 348
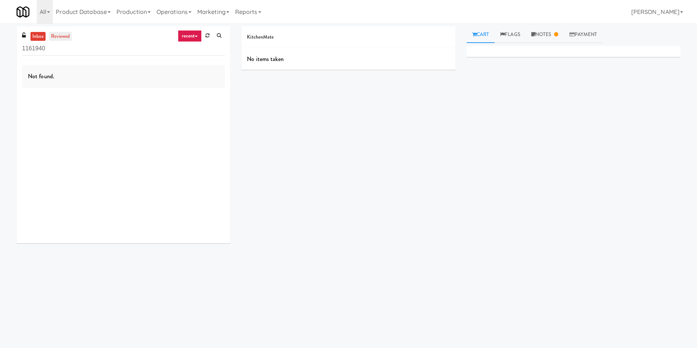
click at [59, 37] on link "reviewed" at bounding box center [60, 36] width 23 height 9
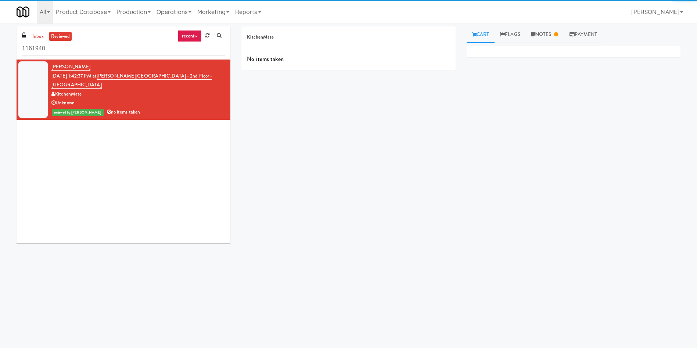
click at [38, 82] on div at bounding box center [32, 89] width 29 height 57
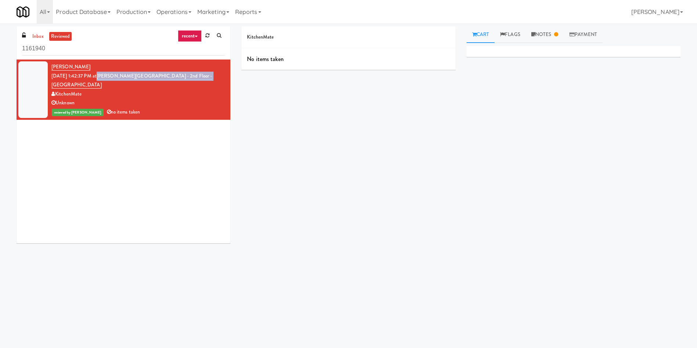
drag, startPoint x: 185, startPoint y: 75, endPoint x: 108, endPoint y: 72, distance: 77.2
click at [108, 72] on div "Kya Mcguire Oct 9, 2025 1:42:37 PM at Mills Memorial Library - 2nd Floor - McMa…" at bounding box center [137, 89] width 173 height 54
copy link "Mills Memorial Library - 2nd Floor - McMaster"
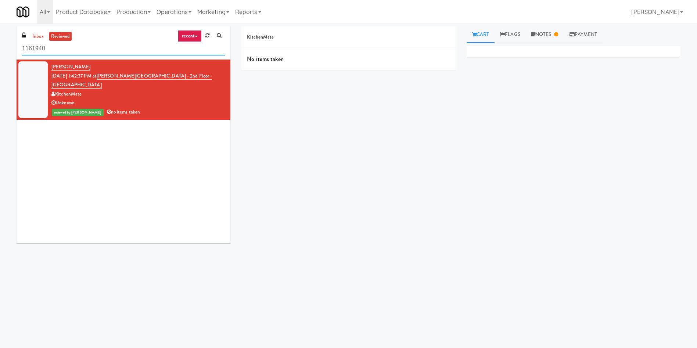
drag, startPoint x: 74, startPoint y: 49, endPoint x: 0, endPoint y: 42, distance: 74.1
click at [0, 42] on div "inbox reviewed recent all unclear take inventory issue suspicious failed recent…" at bounding box center [348, 173] width 697 height 295
paste input "Mills Memorial Library - 2nd Floor - McMaster"
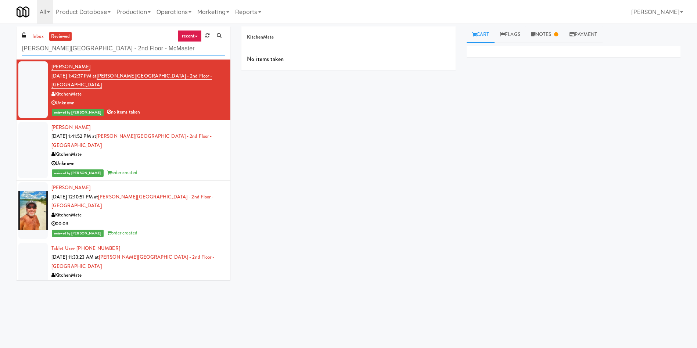
type input "Mills Memorial Library - 2nd Floor - McMaster"
click at [35, 144] on div at bounding box center [32, 150] width 29 height 57
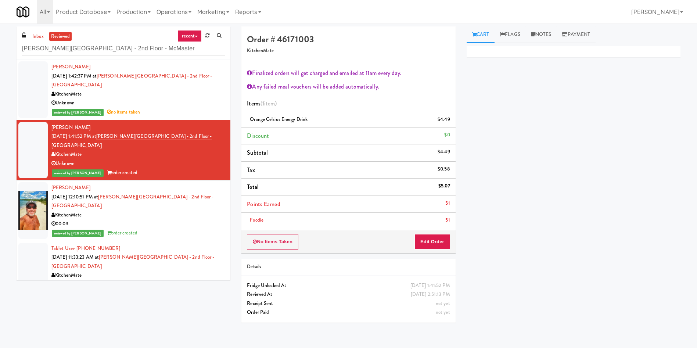
drag, startPoint x: 192, startPoint y: 317, endPoint x: 178, endPoint y: 277, distance: 41.7
click at [192, 317] on div "inbox reviewed recent all unclear take inventory issue suspicious failed recent…" at bounding box center [348, 176] width 675 height 301
